Goal: Task Accomplishment & Management: Use online tool/utility

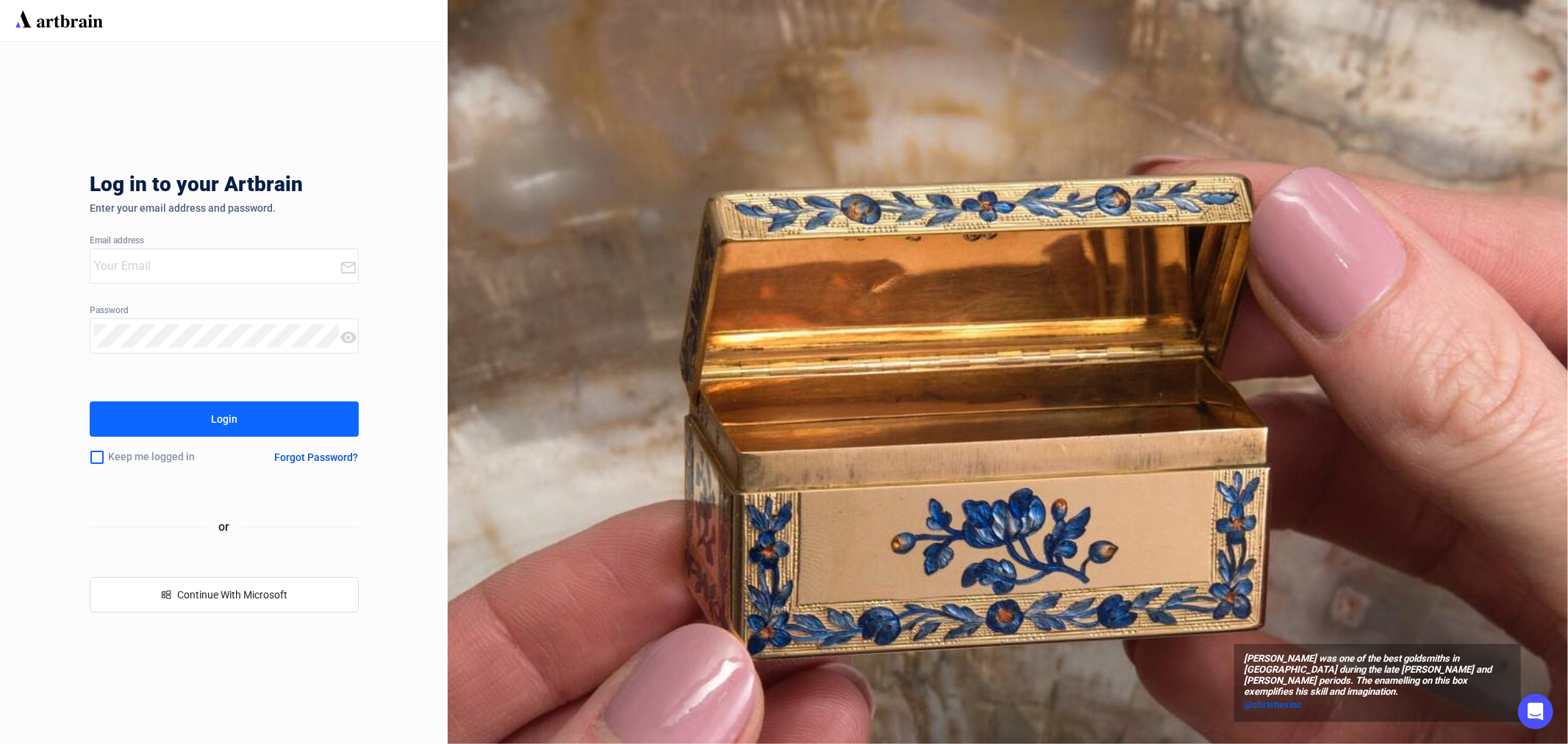
type input "[EMAIL_ADDRESS][PERSON_NAME][DOMAIN_NAME]"
click at [236, 422] on button "Login" at bounding box center [224, 419] width 269 height 36
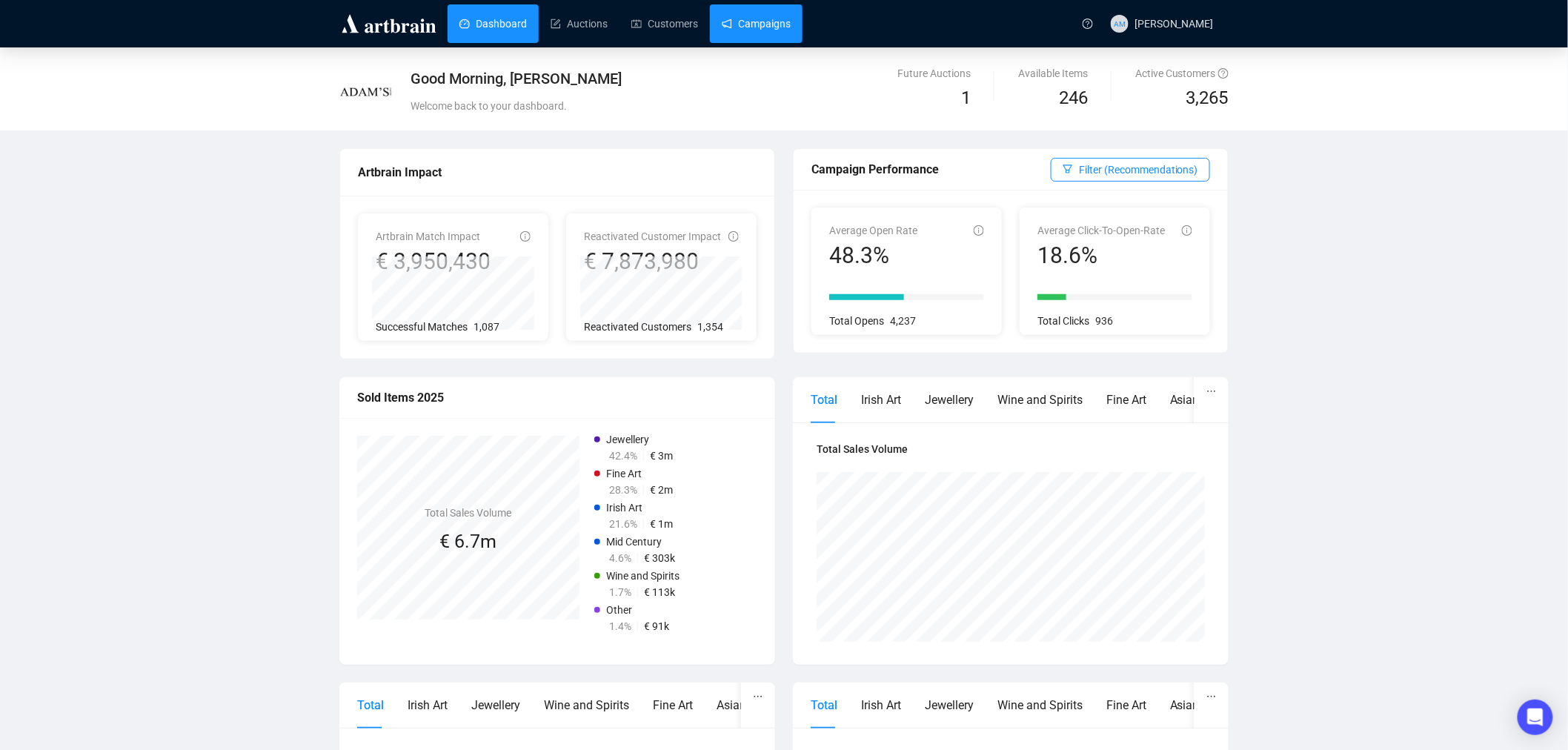
click at [742, 23] on link "Campaigns" at bounding box center [756, 24] width 69 height 39
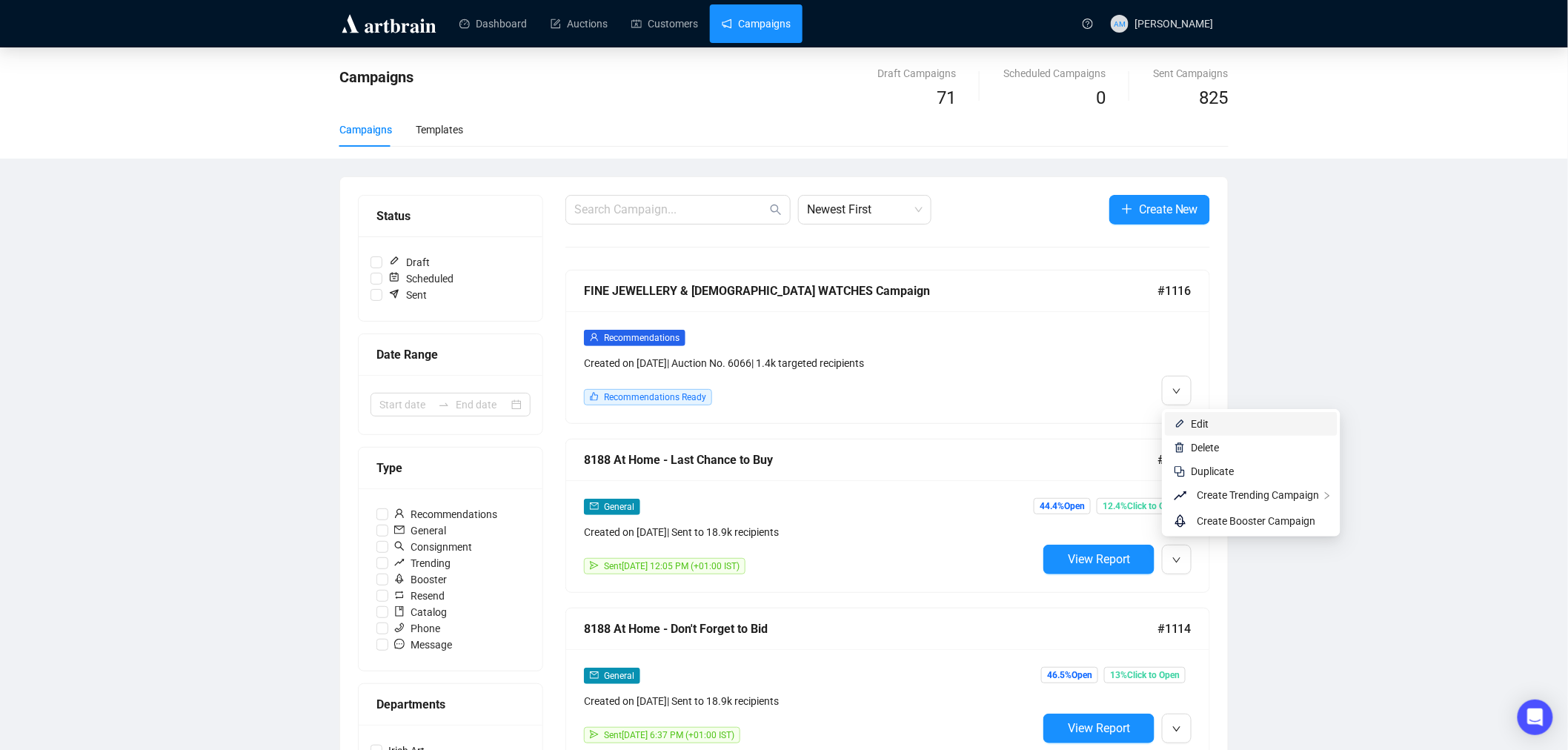
click at [1189, 423] on li "Edit" at bounding box center [1250, 424] width 173 height 24
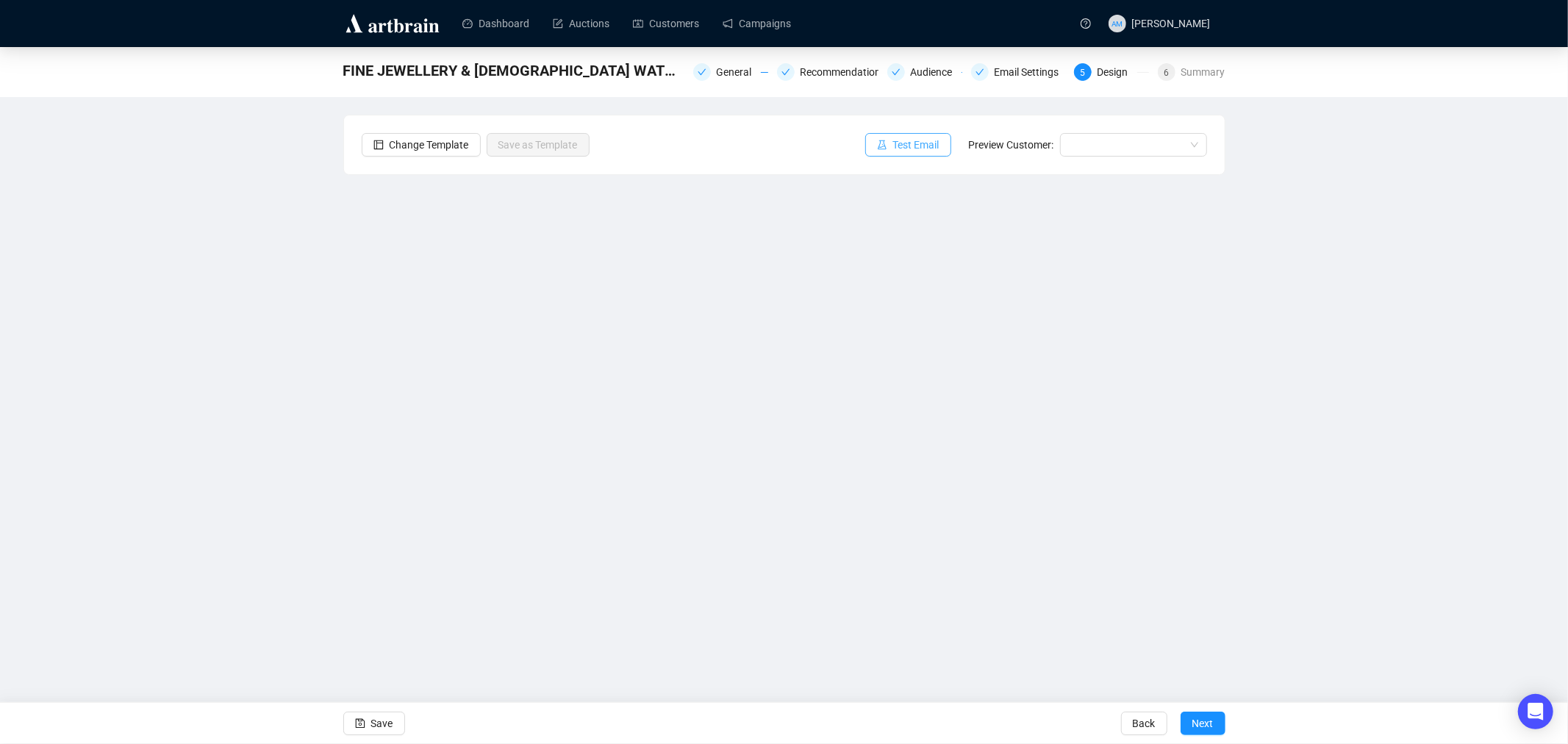
click at [893, 147] on button "Test Email" at bounding box center [908, 144] width 86 height 23
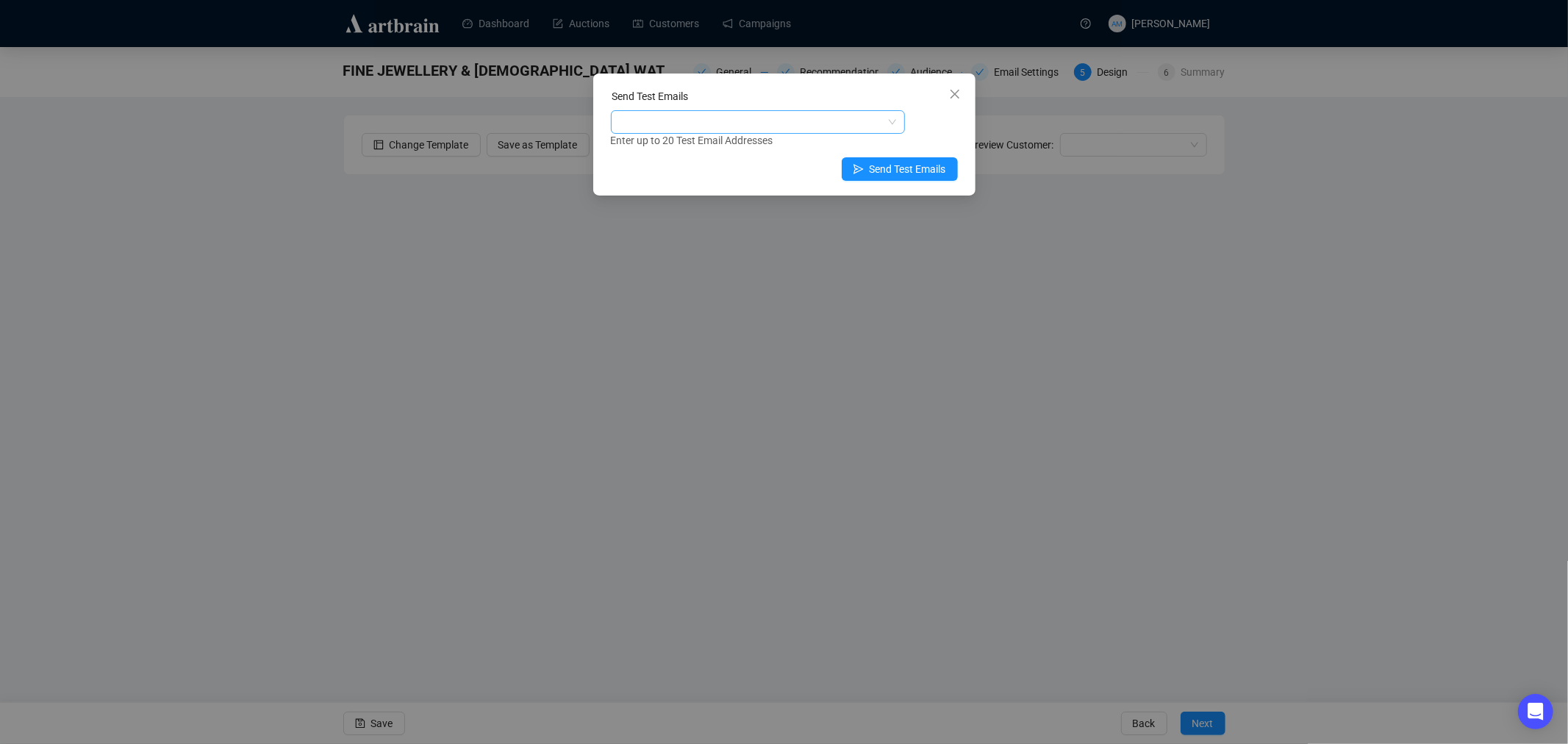
drag, startPoint x: 724, startPoint y: 106, endPoint x: 716, endPoint y: 115, distance: 12.0
click at [718, 114] on div "Send Test Emails Enter up to 20 Test Email Addresses" at bounding box center [784, 118] width 347 height 60
click at [716, 115] on div at bounding box center [750, 122] width 273 height 21
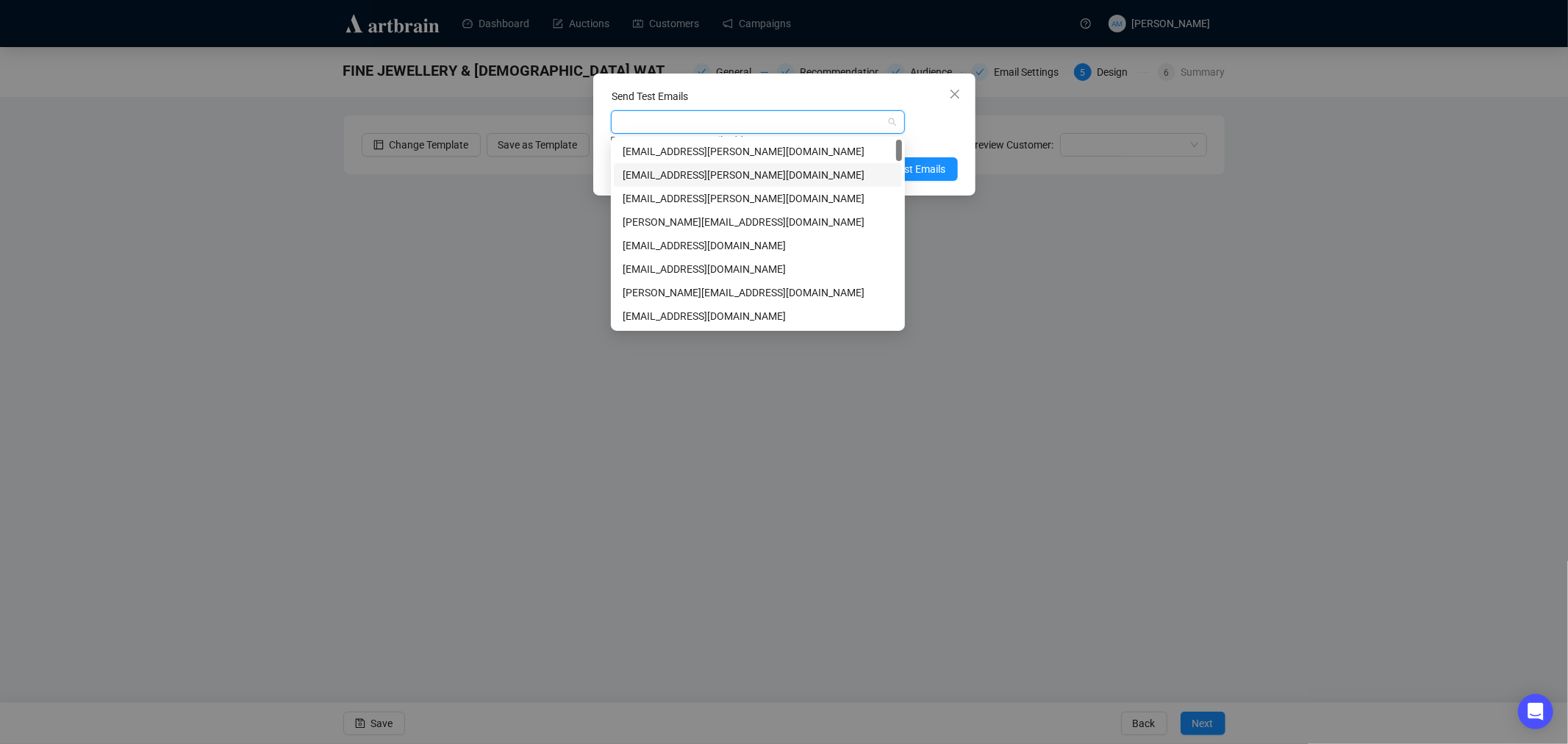
click at [699, 174] on div "[EMAIL_ADDRESS][PERSON_NAME][DOMAIN_NAME]" at bounding box center [758, 175] width 270 height 16
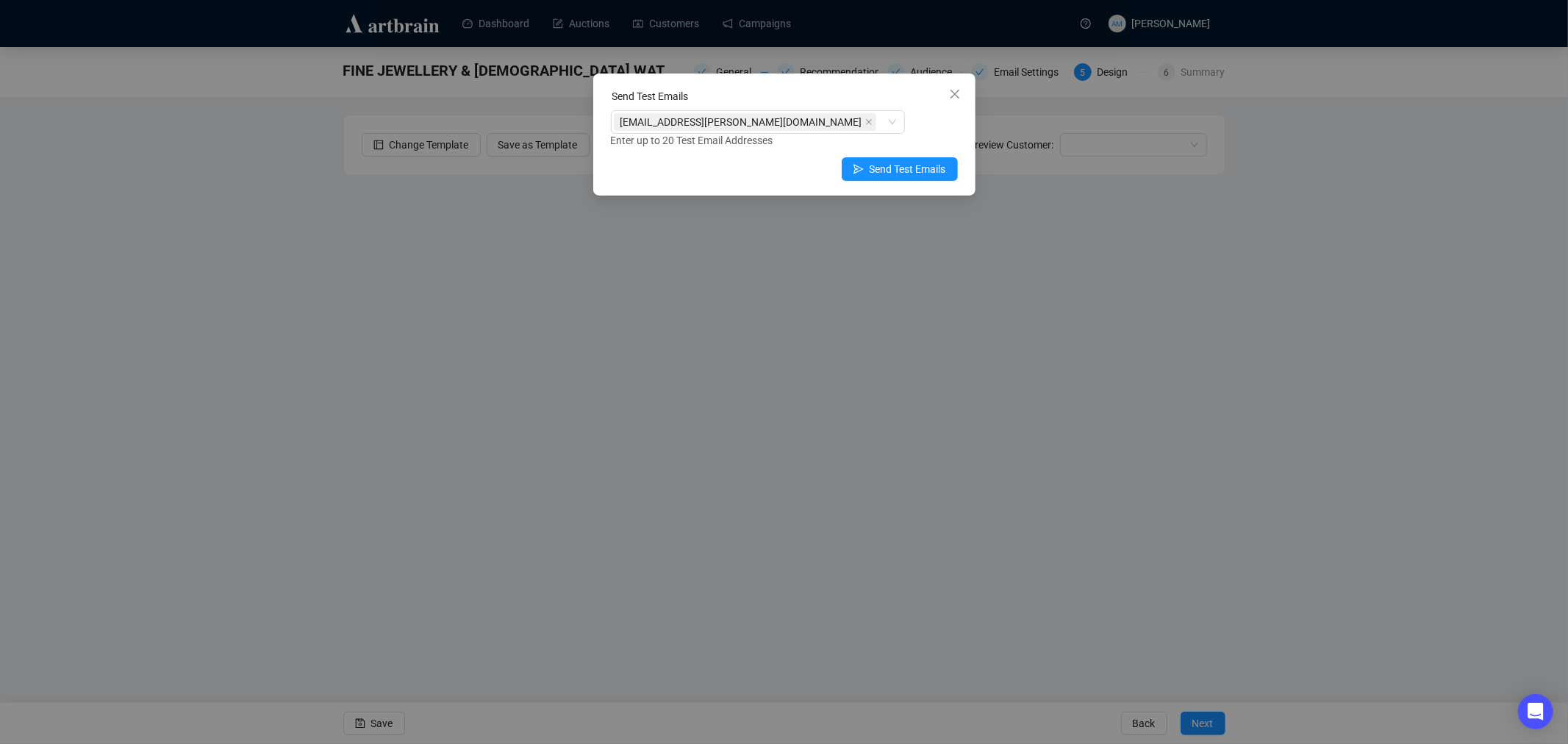
click at [927, 120] on div "[EMAIL_ADDRESS][PERSON_NAME][DOMAIN_NAME] Enter up to 20 Test Email Addresses" at bounding box center [784, 129] width 347 height 38
click at [921, 164] on span "Send Test Emails" at bounding box center [907, 169] width 76 height 16
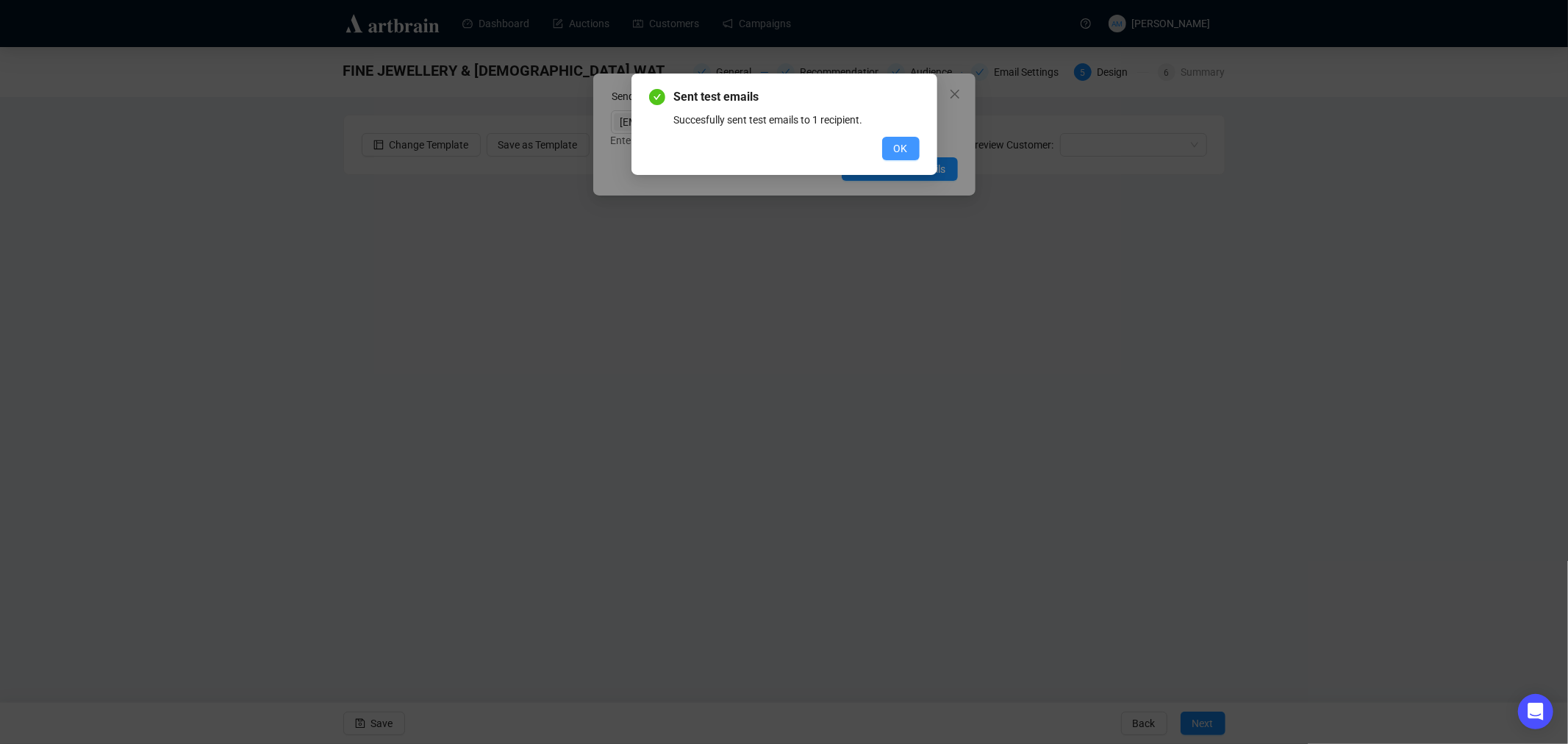
click at [906, 149] on span "OK" at bounding box center [901, 148] width 14 height 16
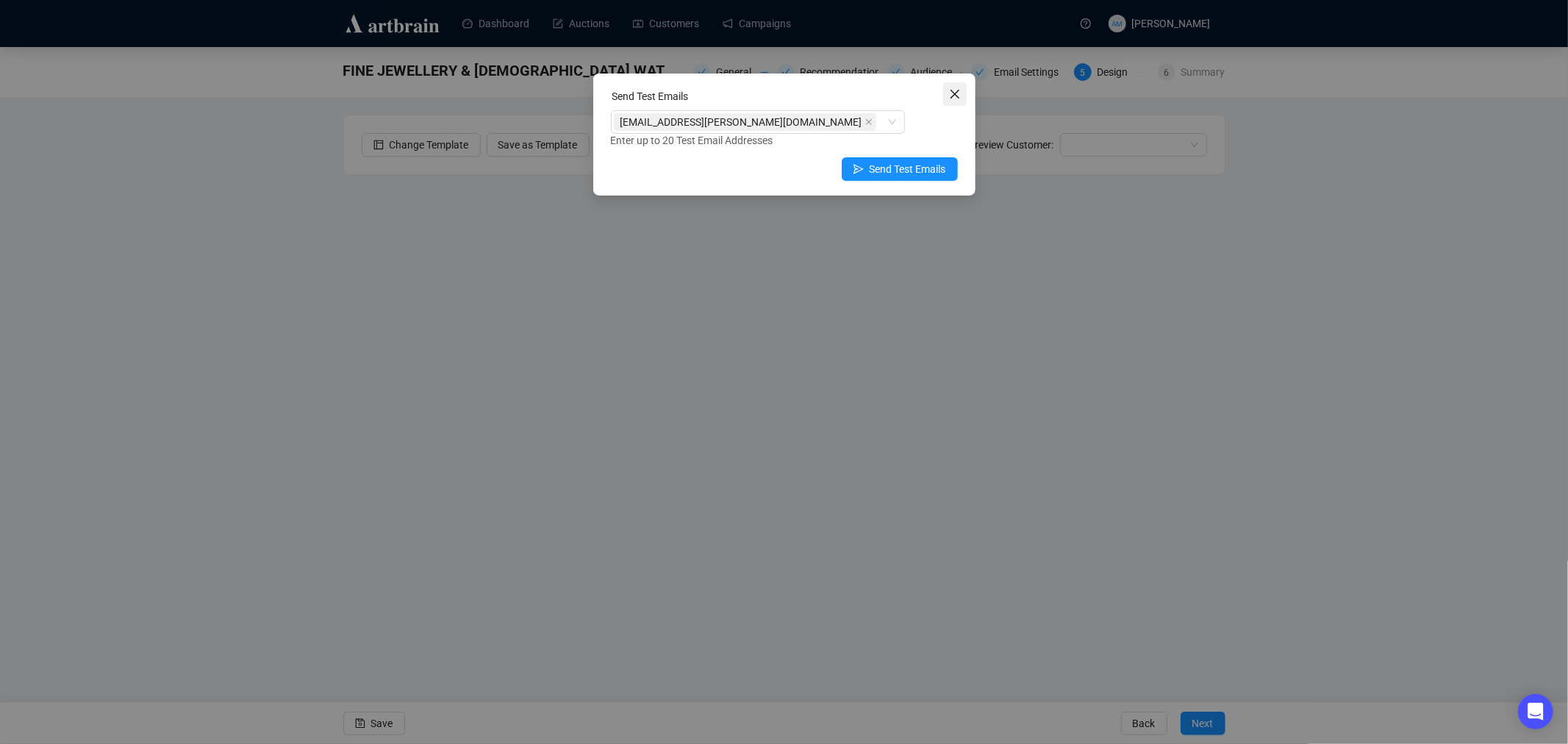
click at [955, 89] on icon "close" at bounding box center [954, 94] width 12 height 12
